Goal: Transaction & Acquisition: Purchase product/service

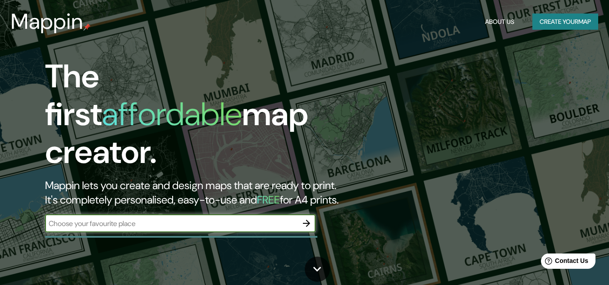
click at [162, 219] on input "text" at bounding box center [171, 224] width 252 height 10
type input "chia cundinamarca"
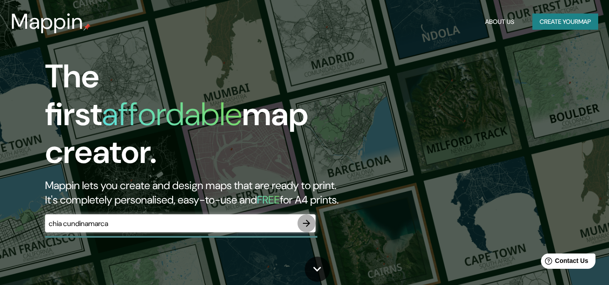
click at [303, 218] on icon "button" at bounding box center [306, 223] width 11 height 11
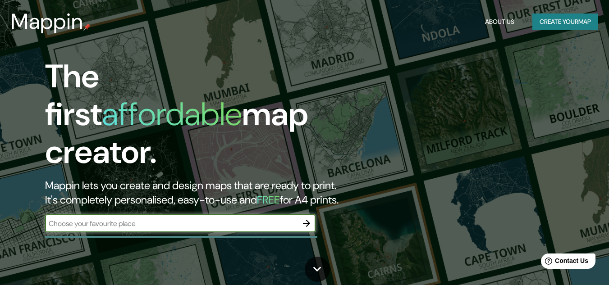
click at [164, 214] on div "​" at bounding box center [180, 223] width 270 height 18
click at [164, 219] on input "text" at bounding box center [171, 224] width 252 height 10
type input "chia cundinamarca"
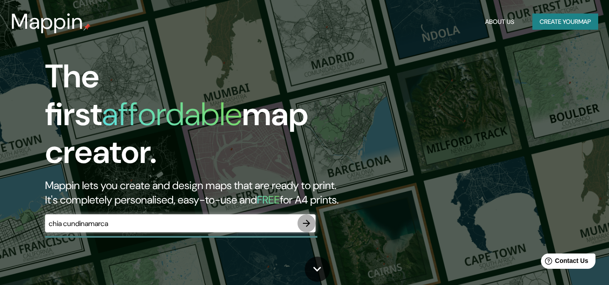
click at [310, 218] on icon "button" at bounding box center [306, 223] width 11 height 11
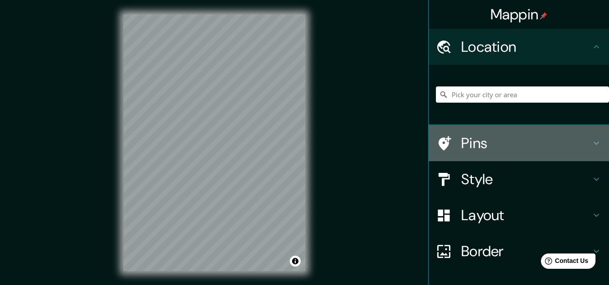
click at [461, 150] on h4 "Pins" at bounding box center [526, 143] width 130 height 18
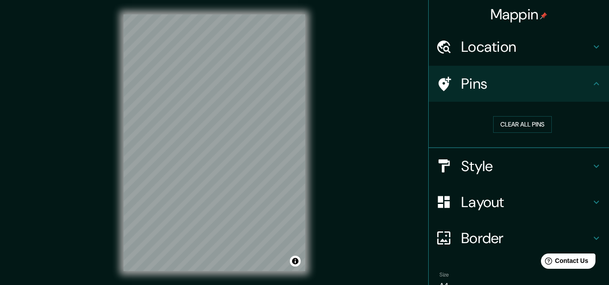
click at [507, 65] on ul "Location Pins Clear all pins Style Layout Border Choose a border. Hint : you ca…" at bounding box center [518, 180] width 180 height 302
click at [500, 53] on h4 "Location" at bounding box center [526, 47] width 130 height 18
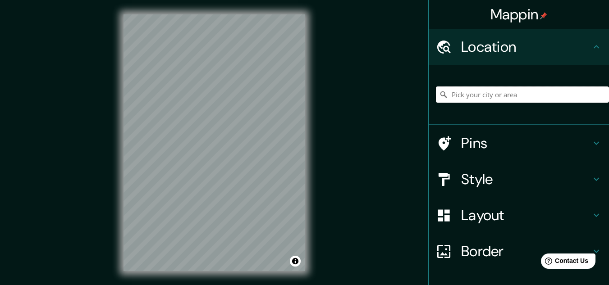
click at [483, 98] on input "Pick your city or area" at bounding box center [522, 95] width 173 height 16
click at [522, 96] on input "Centro Comercial, Água Preta - Pernambuco, 55550-000, Brasil" at bounding box center [522, 95] width 173 height 16
type input "Centro Comercial, Água Preta - Pernambuco, 55550-000, Brasil"
click at [598, 91] on icon "Clear" at bounding box center [601, 94] width 7 height 7
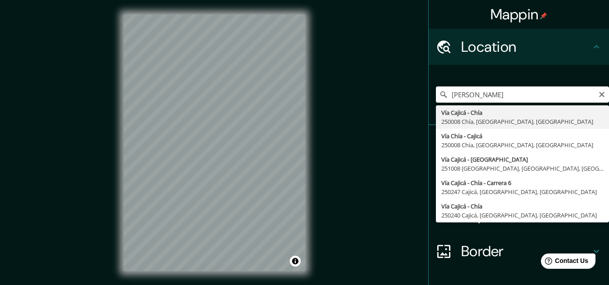
type input "Vía Cajicá - Chía, 250008 Chía, Cundinamarca, Colombia"
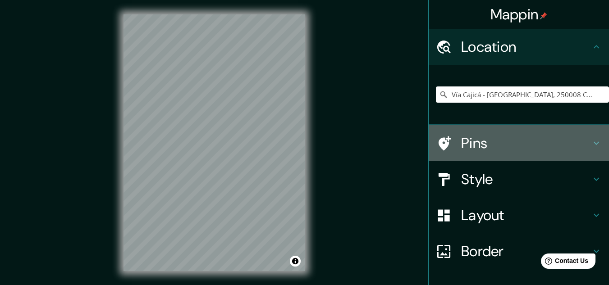
click at [483, 150] on h4 "Pins" at bounding box center [526, 143] width 130 height 18
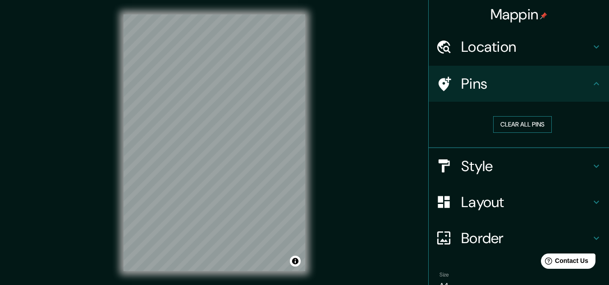
click at [496, 127] on button "Clear all pins" at bounding box center [522, 124] width 59 height 17
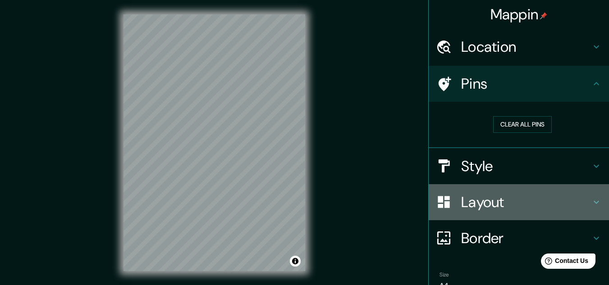
click at [505, 195] on h4 "Layout" at bounding box center [526, 202] width 130 height 18
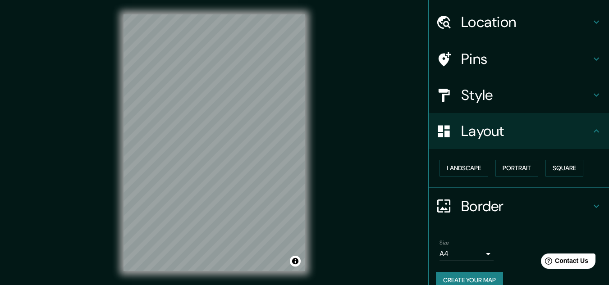
scroll to position [39, 0]
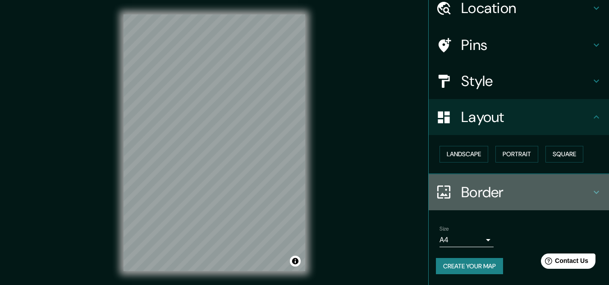
click at [549, 182] on div "Border" at bounding box center [518, 192] width 180 height 36
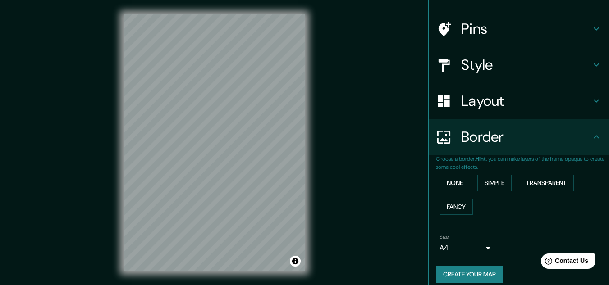
scroll to position [64, 0]
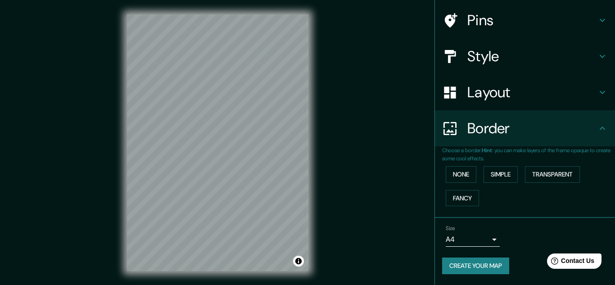
click at [460, 244] on body "Mappin Location Vía Cajicá - Chía, 250008 Chía, Cundinamarca, Colombia Pins Sty…" at bounding box center [307, 142] width 615 height 285
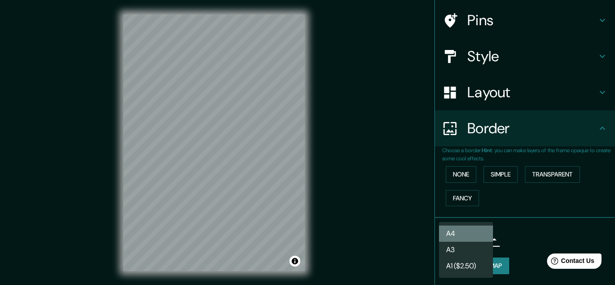
click at [460, 232] on li "A4" at bounding box center [466, 234] width 54 height 16
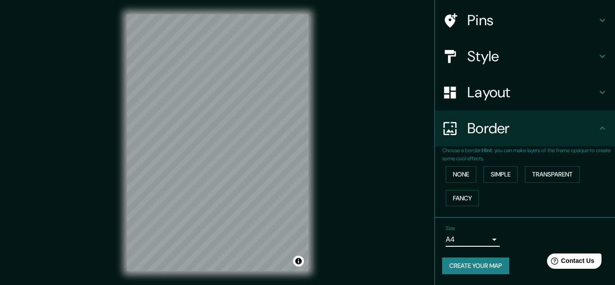
click at [462, 237] on body "Mappin Location Vía Cajicá - Chía, 250008 Chía, Cundinamarca, Colombia Pins Sty…" at bounding box center [307, 142] width 615 height 285
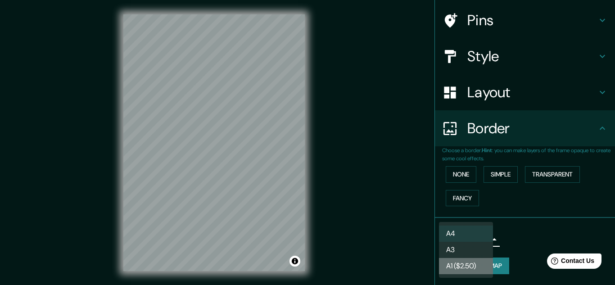
click at [457, 268] on li "A1 ($2.50)" at bounding box center [466, 266] width 54 height 16
click at [457, 237] on body "Mappin Location Vía Cajicá - Chía, 250008 Chía, Cundinamarca, Colombia Pins Sty…" at bounding box center [307, 142] width 615 height 285
click at [460, 249] on li "A3" at bounding box center [466, 250] width 54 height 16
type input "a4"
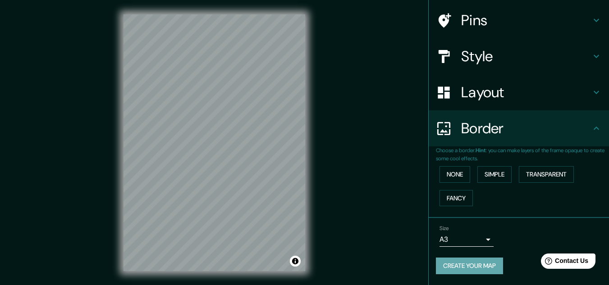
click at [473, 269] on button "Create your map" at bounding box center [469, 266] width 67 height 17
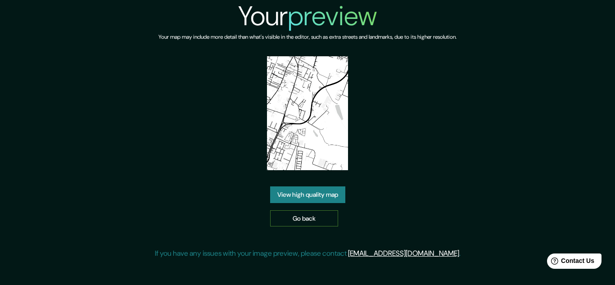
click at [317, 222] on link "Go back" at bounding box center [304, 218] width 68 height 17
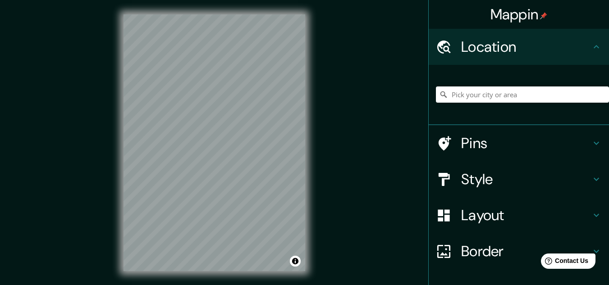
click at [494, 179] on h4 "Style" at bounding box center [526, 179] width 130 height 18
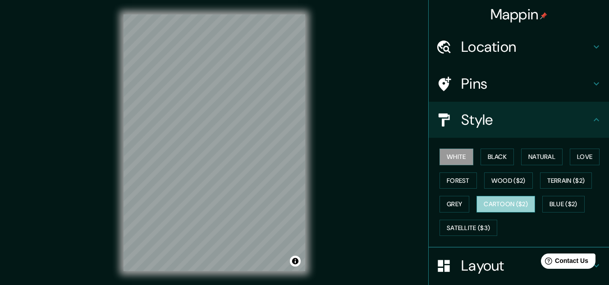
click at [502, 201] on button "Cartoon ($2)" at bounding box center [505, 204] width 59 height 17
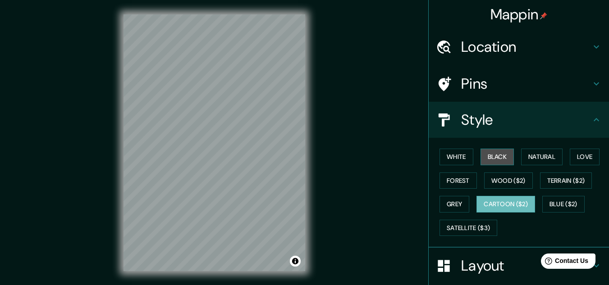
click at [488, 157] on button "Black" at bounding box center [497, 157] width 34 height 17
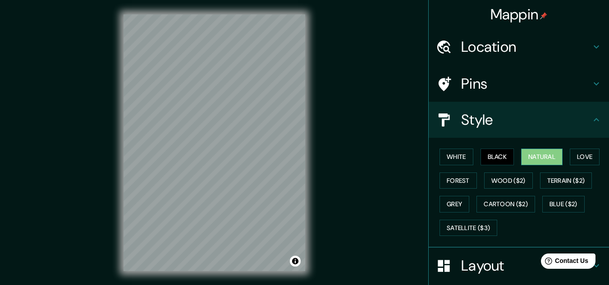
click at [532, 155] on button "Natural" at bounding box center [541, 157] width 41 height 17
click at [572, 155] on button "Love" at bounding box center [585, 157] width 30 height 17
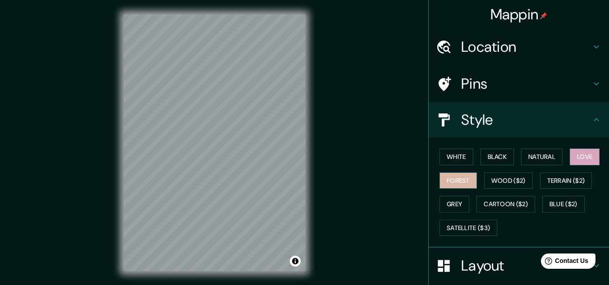
click at [459, 178] on button "Forest" at bounding box center [457, 181] width 37 height 17
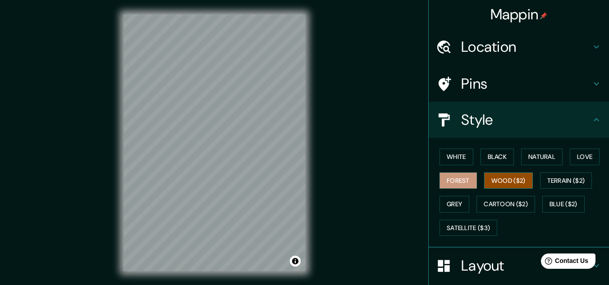
click at [490, 182] on button "Wood ($2)" at bounding box center [508, 181] width 49 height 17
click at [570, 179] on button "Terrain ($2)" at bounding box center [566, 181] width 52 height 17
